Goal: Transaction & Acquisition: Purchase product/service

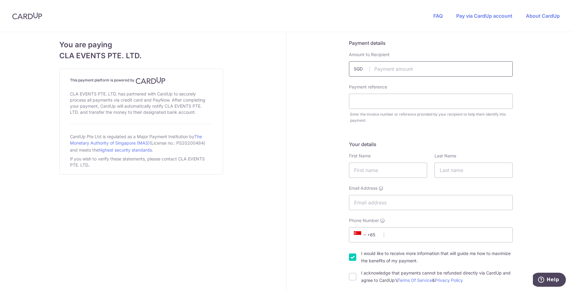
click at [380, 68] on input "text" at bounding box center [431, 68] width 164 height 15
type input "416.00"
click at [378, 100] on input "text" at bounding box center [431, 101] width 164 height 15
click at [360, 104] on input "text" at bounding box center [431, 101] width 164 height 15
type input "Inv 100212"
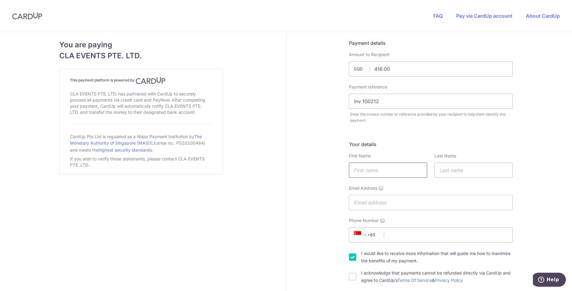
click at [377, 173] on input "text" at bounding box center [388, 170] width 78 height 15
type input "[PERSON_NAME]"
type input "Maniam"
click at [386, 206] on input "Email Address" at bounding box center [431, 202] width 164 height 15
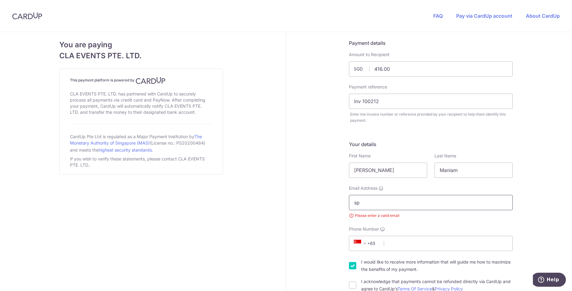
type input "s"
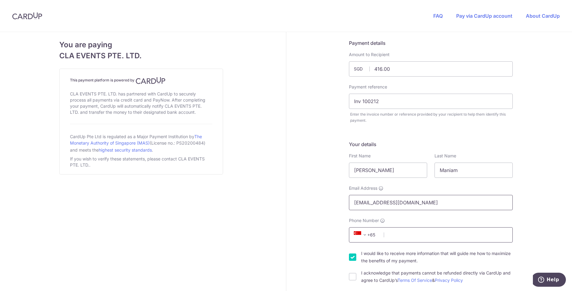
type input "[EMAIL_ADDRESS][DOMAIN_NAME]"
click at [394, 238] on input "Phone Number" at bounding box center [431, 235] width 164 height 15
type input "87205501"
click at [350, 279] on input "I acknowledge that payments cannot be refunded directly via CardUp and agree to…" at bounding box center [352, 276] width 7 height 7
checkbox input "true"
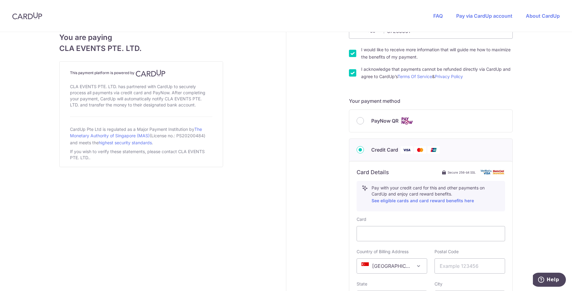
scroll to position [214, 0]
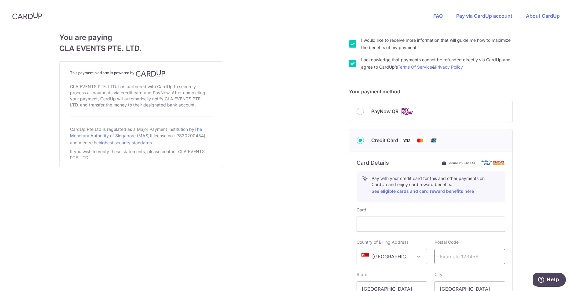
click at [450, 256] on input "text" at bounding box center [469, 256] width 71 height 15
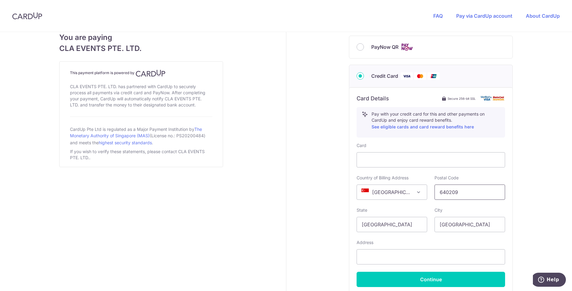
scroll to position [297, 0]
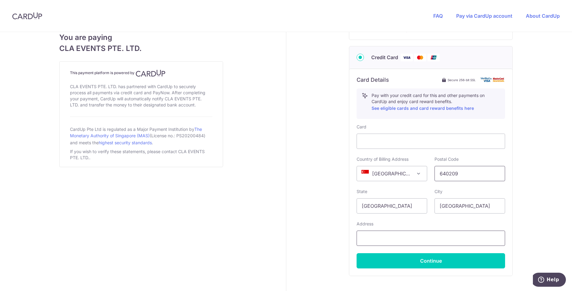
type input "640209"
click at [408, 237] on input "text" at bounding box center [431, 238] width 148 height 15
type input "Blk [STREET_ADDRESS]"
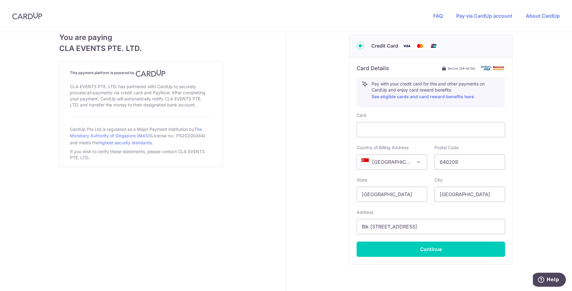
scroll to position [334, 0]
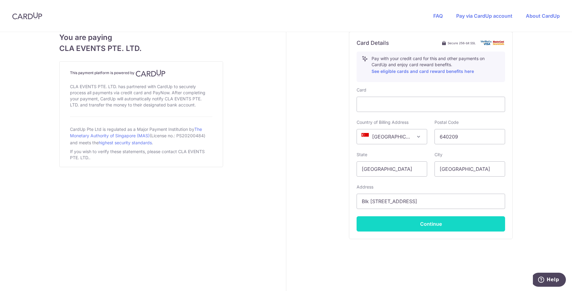
click at [424, 226] on button "Continue" at bounding box center [431, 224] width 148 height 15
click at [442, 224] on button "Continue" at bounding box center [431, 224] width 148 height 15
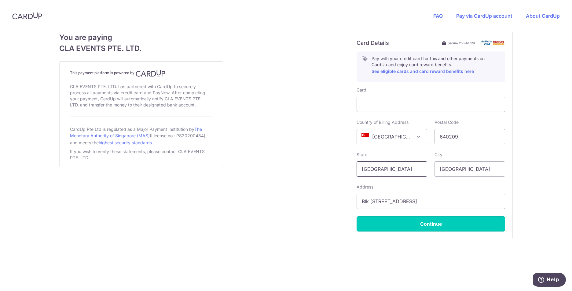
type input "**** 5256"
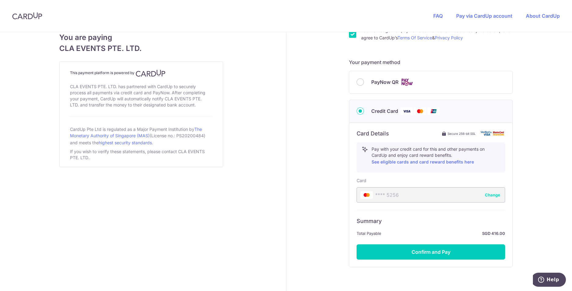
scroll to position [271, 0]
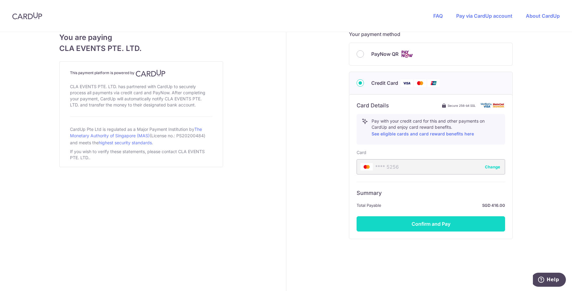
click at [450, 223] on button "Confirm and Pay" at bounding box center [431, 224] width 148 height 15
